Goal: Information Seeking & Learning: Learn about a topic

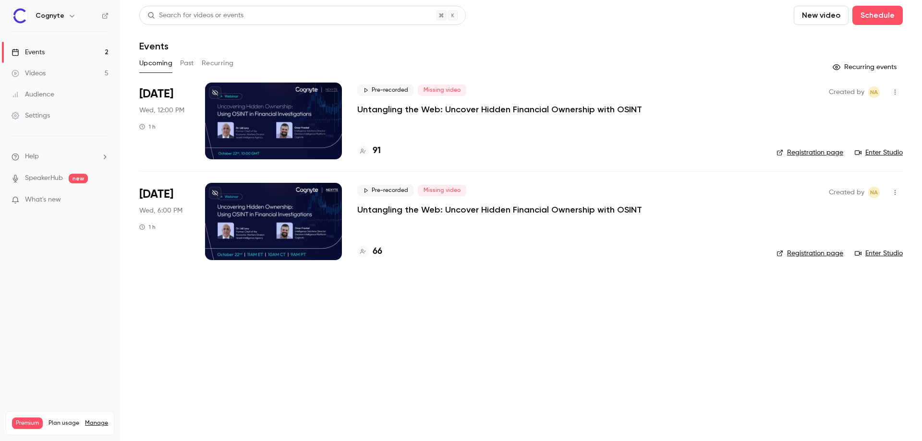
click at [461, 113] on p "Untangling the Web: Uncover Hidden Financial Ownership with OSINT" at bounding box center [499, 110] width 285 height 12
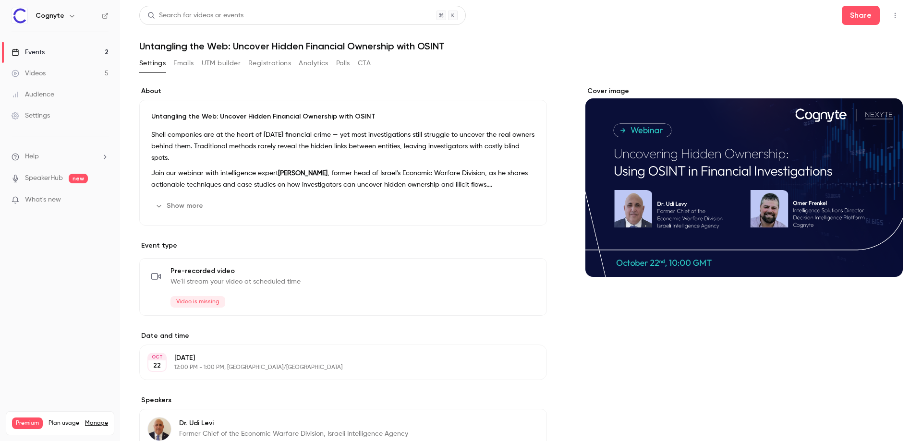
click at [318, 66] on button "Analytics" at bounding box center [314, 63] width 30 height 15
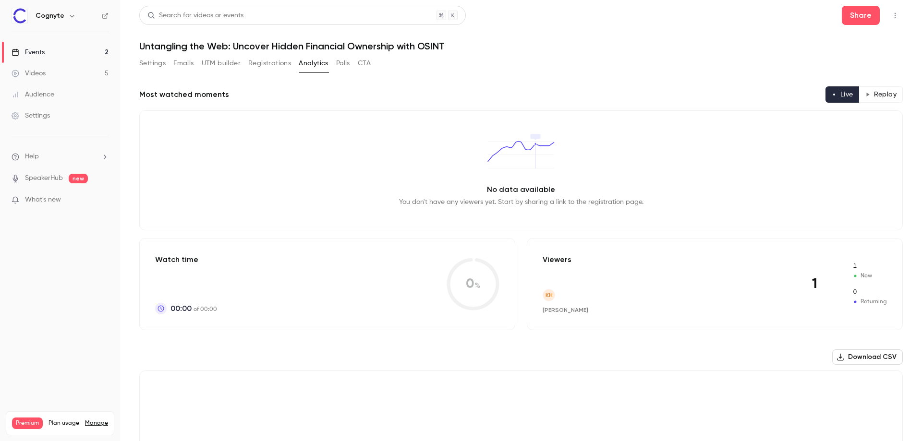
click at [281, 63] on button "Registrations" at bounding box center [269, 63] width 43 height 15
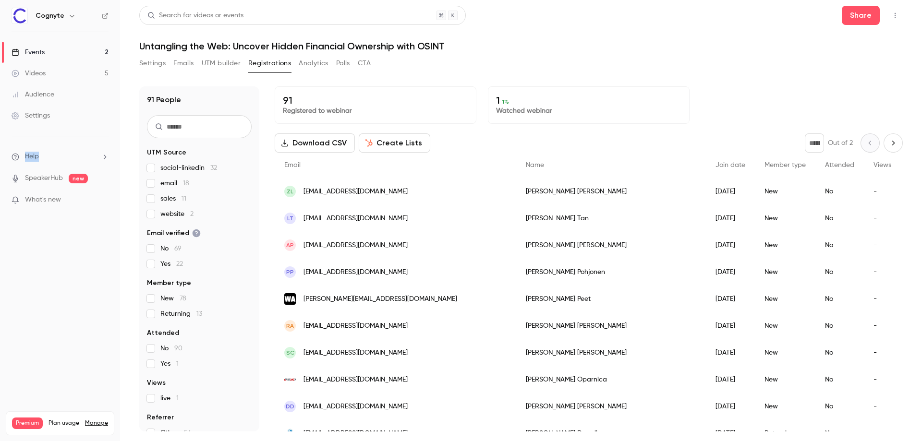
drag, startPoint x: 759, startPoint y: 196, endPoint x: 264, endPoint y: 161, distance: 496.5
click at [755, 154] on div "Member type" at bounding box center [785, 165] width 61 height 25
click at [357, 185] on div "ZL [EMAIL_ADDRESS][DOMAIN_NAME]" at bounding box center [396, 191] width 242 height 27
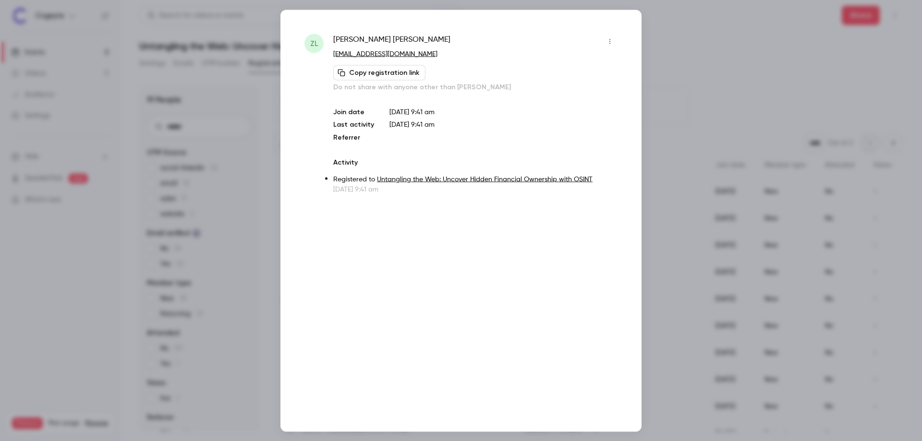
drag, startPoint x: 667, startPoint y: 74, endPoint x: 569, endPoint y: 56, distance: 99.6
click at [668, 74] on div at bounding box center [461, 220] width 922 height 441
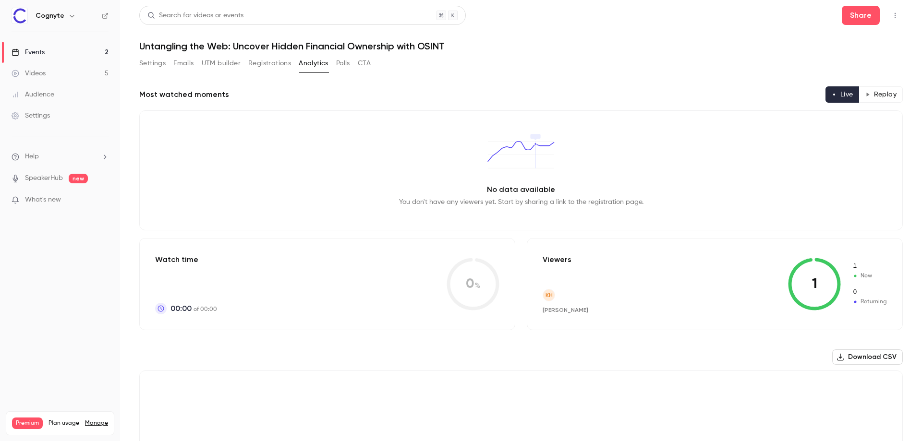
click at [80, 50] on link "Events 2" at bounding box center [60, 52] width 120 height 21
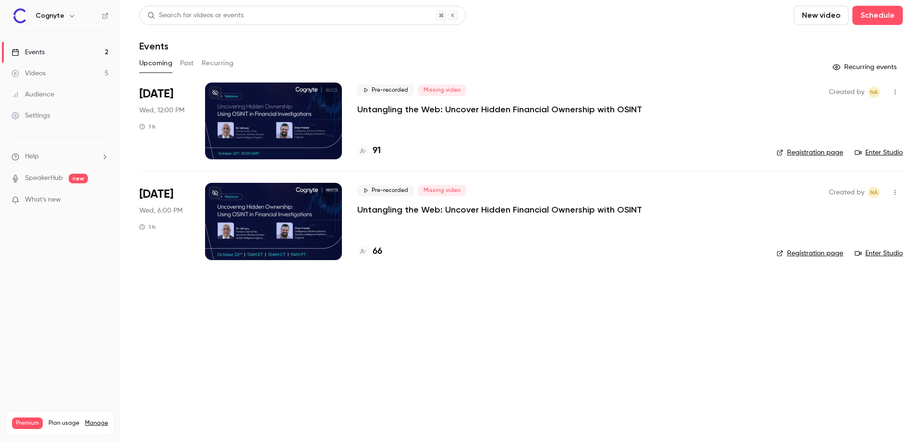
click at [547, 206] on p "Untangling the Web: Uncover Hidden Financial Ownership with OSINT" at bounding box center [499, 210] width 285 height 12
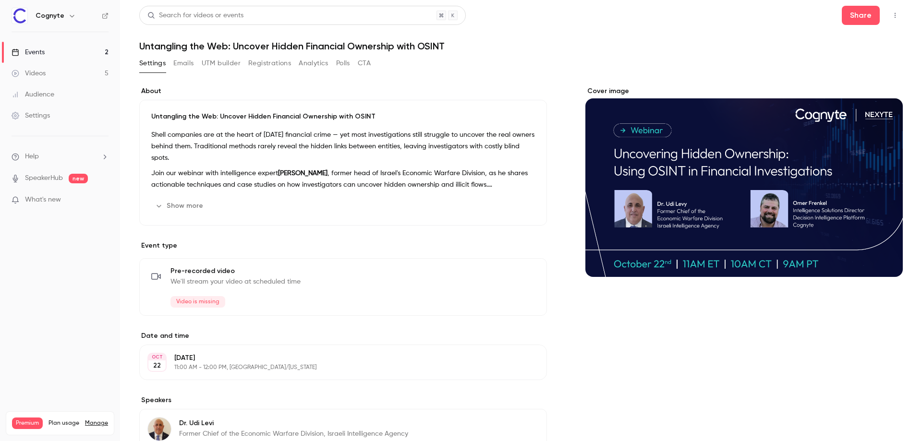
click at [286, 61] on button "Registrations" at bounding box center [269, 63] width 43 height 15
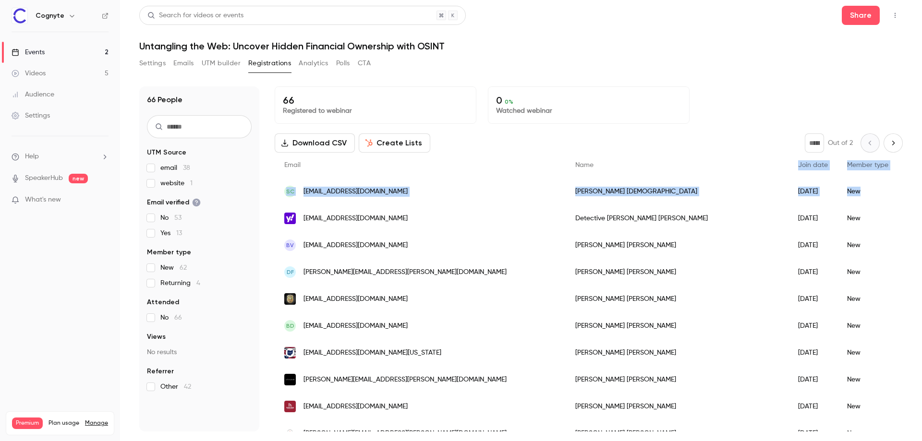
drag, startPoint x: 708, startPoint y: 192, endPoint x: 502, endPoint y: 143, distance: 212.3
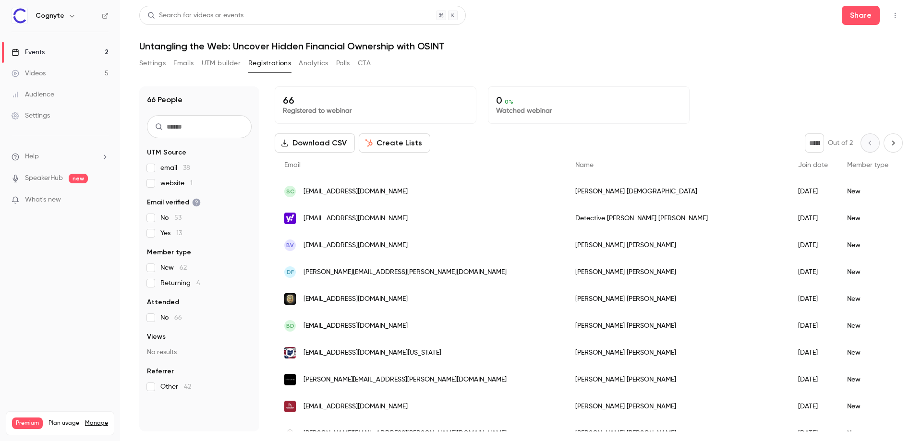
click at [627, 50] on h1 "Untangling the Web: Uncover Hidden Financial Ownership with OSINT" at bounding box center [521, 46] width 764 height 12
